Goal: Task Accomplishment & Management: Complete application form

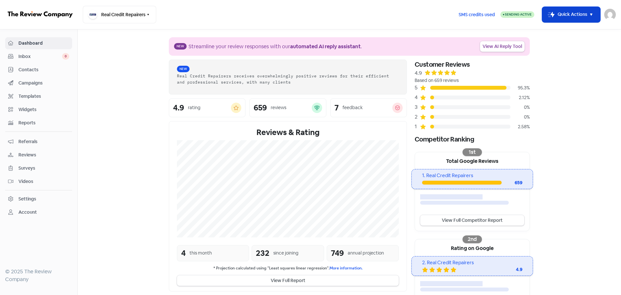
click at [568, 13] on button "Icon For Thunder-move Quick Actions" at bounding box center [571, 15] width 58 height 16
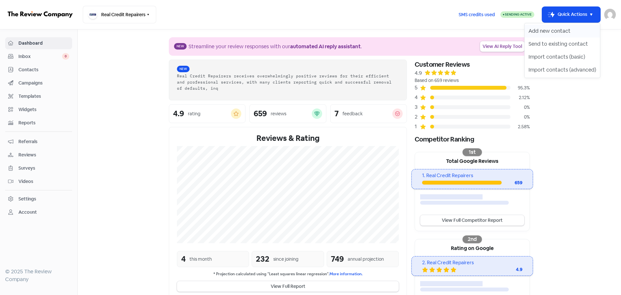
click at [556, 31] on button "Add new contact" at bounding box center [562, 31] width 75 height 13
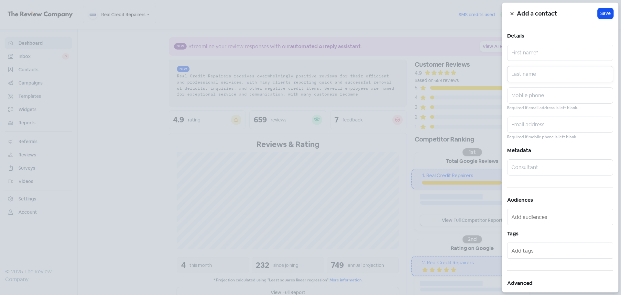
click at [519, 72] on input "text" at bounding box center [560, 74] width 106 height 16
click at [531, 56] on input "text" at bounding box center [560, 53] width 106 height 16
paste input "[PERSON_NAME]"
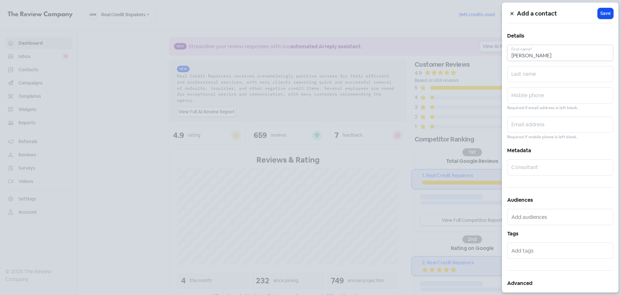
click at [531, 54] on input "[PERSON_NAME]" at bounding box center [560, 53] width 106 height 16
type input "[PERSON_NAME]"
paste input "[PERSON_NAME]"
type input "[PERSON_NAME]"
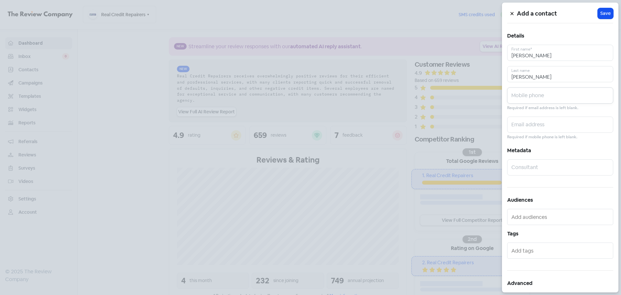
paste input "0487491410"
type input "0487491410"
paste input "[EMAIL_ADDRESS][DOMAIN_NAME]"
type input "[EMAIL_ADDRESS][DOMAIN_NAME]"
click at [605, 15] on span "Save" at bounding box center [606, 13] width 10 height 7
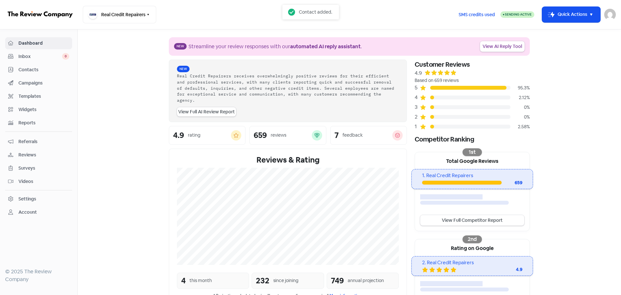
click at [574, 89] on section "New Streamline your review responses with our automated AI reply assistant . Vi…" at bounding box center [350, 216] width 544 height 374
